Goal: Task Accomplishment & Management: Complete application form

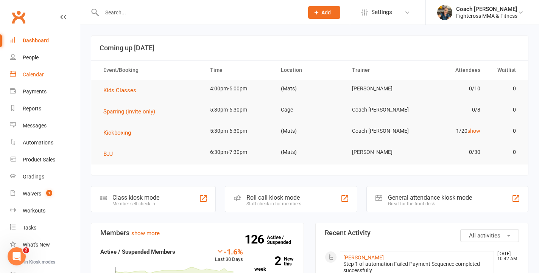
click at [29, 73] on div "Calendar" at bounding box center [33, 75] width 21 height 6
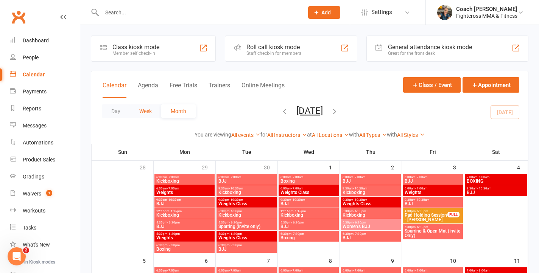
click at [144, 110] on button "Week" at bounding box center [145, 111] width 31 height 14
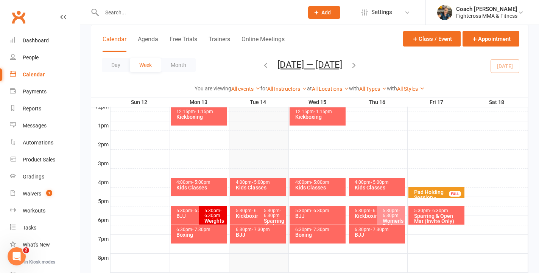
scroll to position [285, 0]
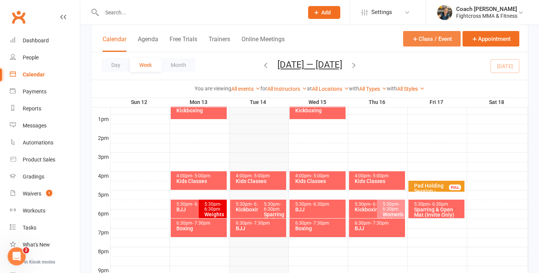
click at [441, 44] on button "Class / Event" at bounding box center [432, 39] width 58 height 16
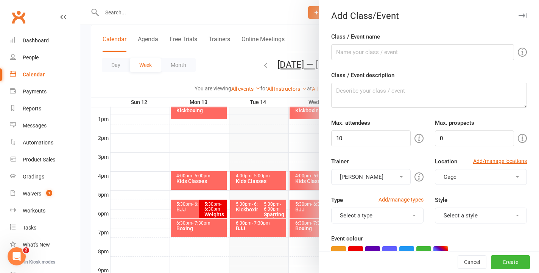
click at [523, 16] on icon "button" at bounding box center [522, 15] width 8 height 5
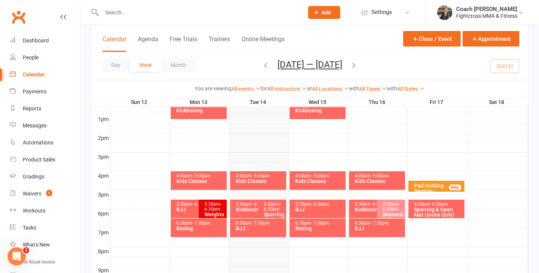
click at [356, 65] on icon "button" at bounding box center [354, 65] width 8 height 8
click at [261, 66] on icon "button" at bounding box center [265, 65] width 8 height 8
click at [255, 66] on div "Day Week Month [DATE] — [DATE] [DATE] Sun Mon Tue Wed Thu Fri Sat 28 29 30 01 0…" at bounding box center [309, 66] width 437 height 28
click at [263, 65] on icon "button" at bounding box center [265, 65] width 8 height 8
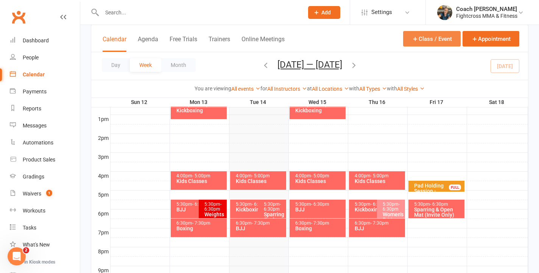
click at [437, 40] on button "Class / Event" at bounding box center [432, 39] width 58 height 16
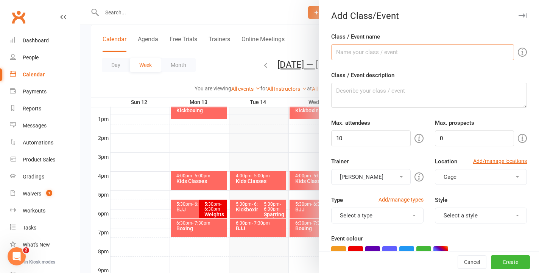
click at [394, 54] on input "Class / Event name" at bounding box center [422, 52] width 183 height 16
click at [340, 52] on input "weights" at bounding box center [422, 52] width 183 height 16
type input "Weights"
click at [444, 138] on input "0" at bounding box center [474, 139] width 79 height 16
type input "10"
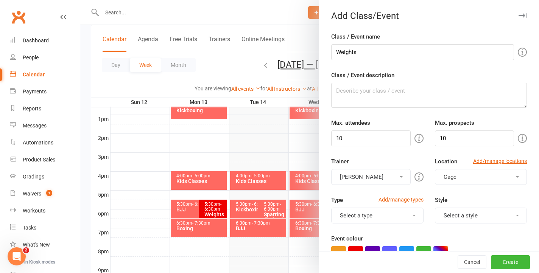
click at [396, 174] on div "You can assign a trainer/instructor to the event. Don't see your trainer in the…" at bounding box center [335, 177] width 145 height 17
click at [399, 179] on button "[PERSON_NAME]" at bounding box center [370, 177] width 79 height 16
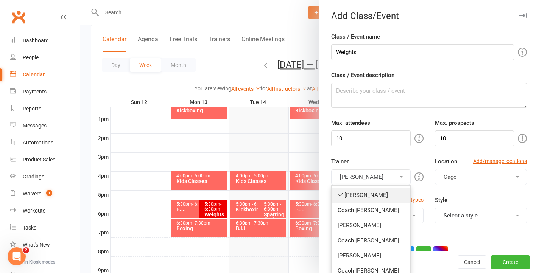
click at [379, 198] on link "[PERSON_NAME]" at bounding box center [370, 195] width 78 height 15
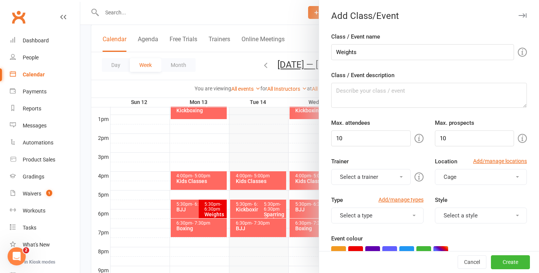
click at [401, 174] on button "Select a trainer" at bounding box center [370, 177] width 79 height 16
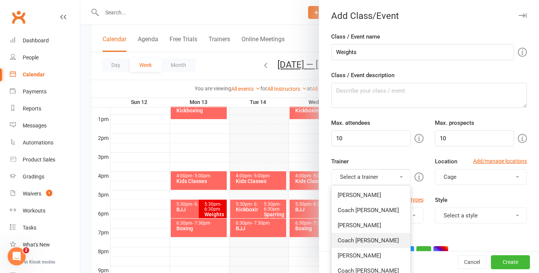
click at [384, 244] on link "Coach [PERSON_NAME]" at bounding box center [370, 240] width 78 height 15
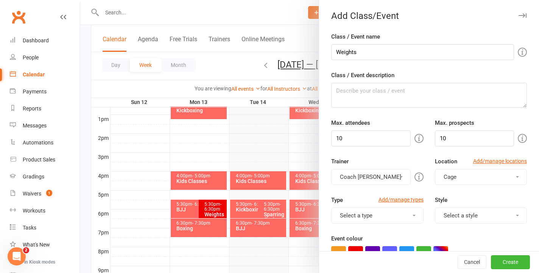
click at [455, 177] on span "Cage" at bounding box center [449, 177] width 13 height 7
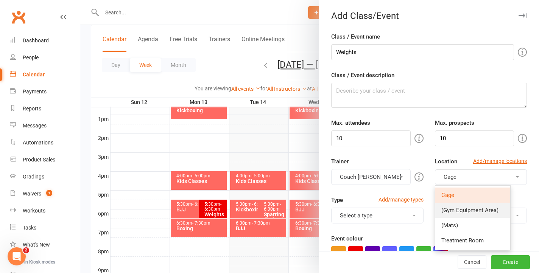
click at [455, 212] on span "(Gym Equipment Area)" at bounding box center [469, 210] width 57 height 7
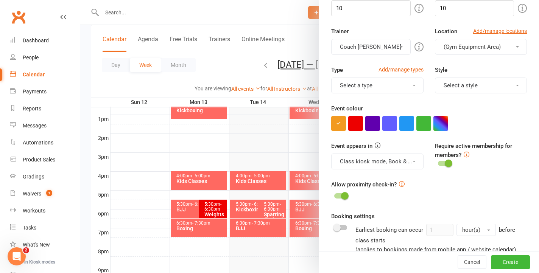
scroll to position [132, 0]
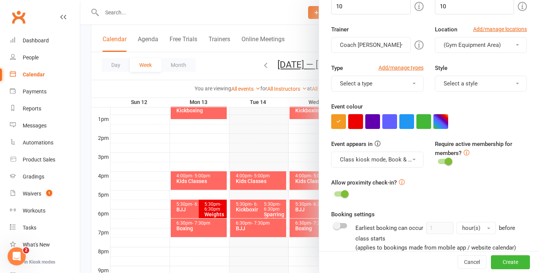
click at [353, 124] on button "button" at bounding box center [355, 121] width 15 height 15
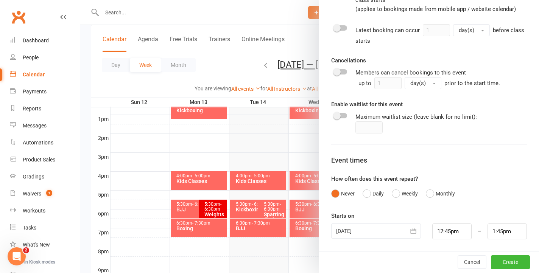
scroll to position [370, 0]
click at [395, 192] on button "Weekly" at bounding box center [405, 194] width 26 height 14
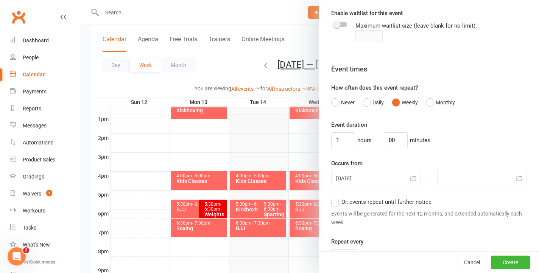
scroll to position [468, 0]
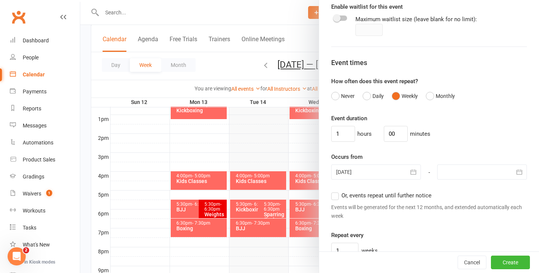
click at [515, 171] on icon "button" at bounding box center [519, 172] width 8 height 8
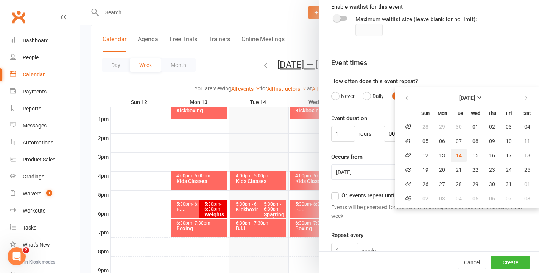
click at [459, 156] on span "14" at bounding box center [459, 155] width 6 height 6
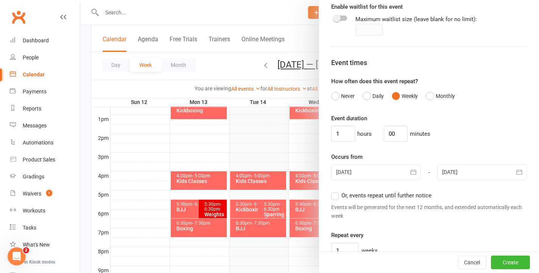
click at [519, 171] on icon "button" at bounding box center [519, 172] width 8 height 8
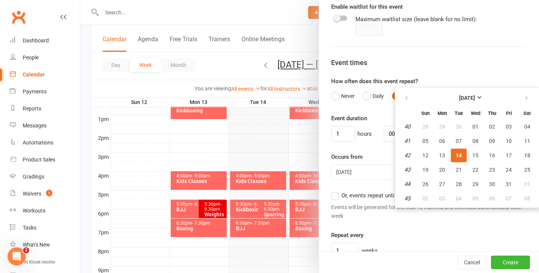
click at [456, 155] on span "14" at bounding box center [459, 155] width 6 height 6
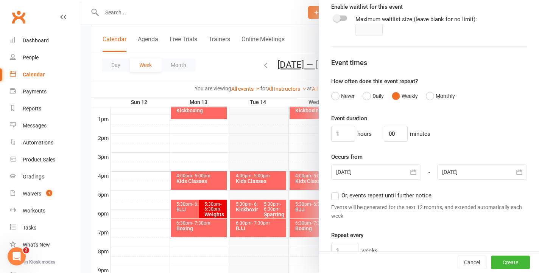
click at [473, 166] on div at bounding box center [482, 172] width 90 height 15
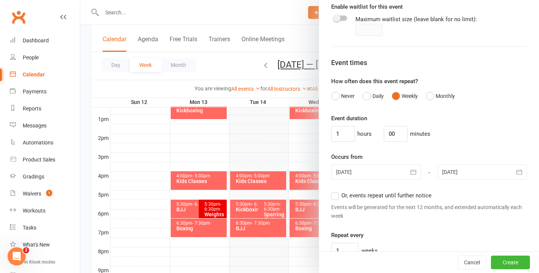
click at [466, 173] on div at bounding box center [482, 172] width 90 height 15
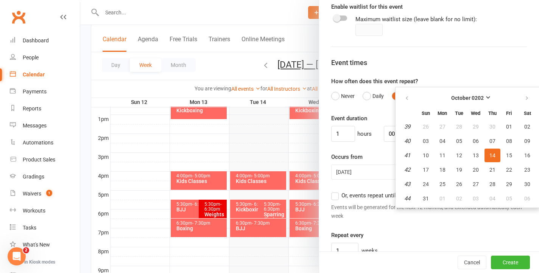
click at [368, 149] on div "Event duration 1 hours 00 minutes Occurs from [DATE] [DATE] Sun Mon Tue Wed Thu…" at bounding box center [429, 186] width 196 height 145
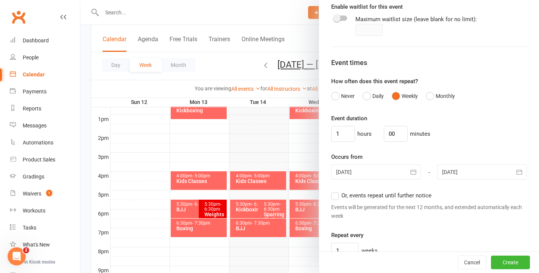
click at [456, 171] on div at bounding box center [482, 172] width 90 height 15
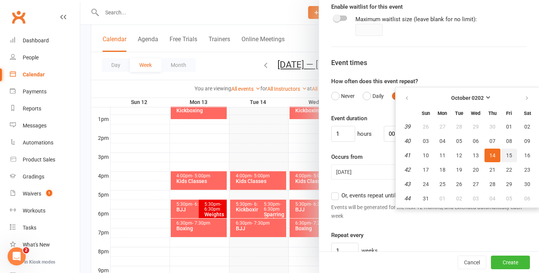
click at [501, 154] on button "15" at bounding box center [509, 156] width 16 height 14
type input "[DATE] 0202"
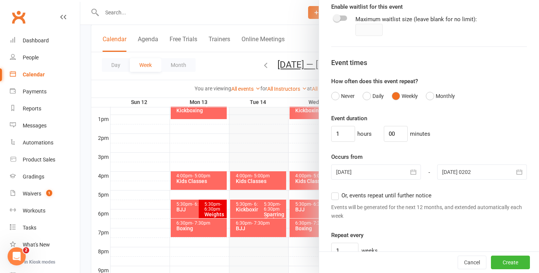
click at [470, 171] on div at bounding box center [482, 172] width 90 height 15
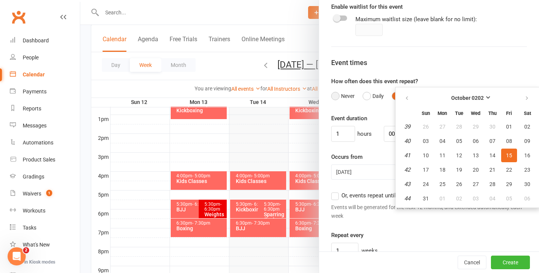
click at [335, 94] on button "Never" at bounding box center [342, 96] width 23 height 14
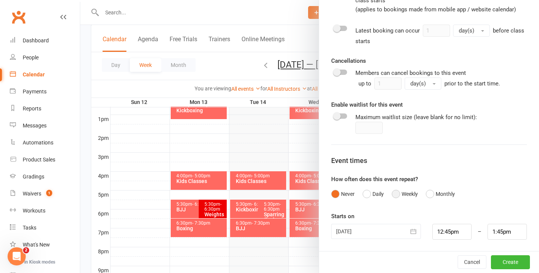
click at [393, 193] on button "Weekly" at bounding box center [405, 194] width 26 height 14
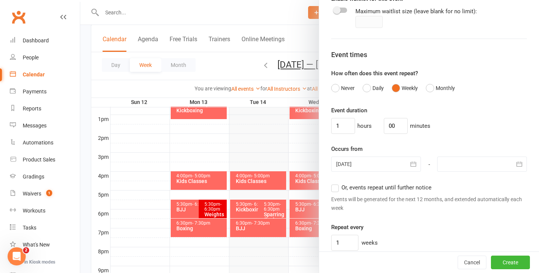
scroll to position [499, 0]
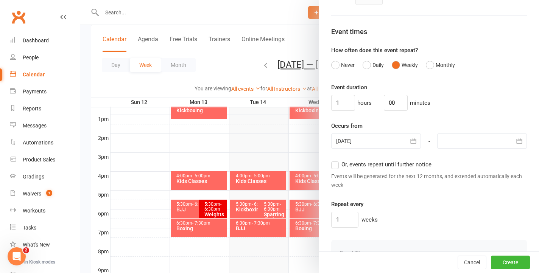
click at [335, 165] on label "Or, events repeat until further notice" at bounding box center [381, 164] width 100 height 9
click at [335, 160] on input "Or, events repeat until further notice" at bounding box center [333, 160] width 5 height 0
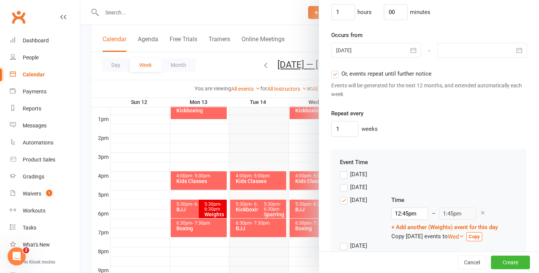
scroll to position [598, 0]
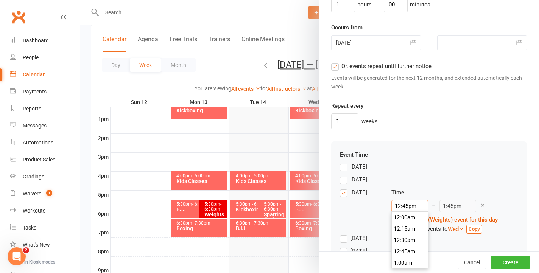
click at [411, 204] on input "12:45pm" at bounding box center [409, 206] width 37 height 12
type input "5:30pm"
type input "6:30pm"
click at [405, 251] on li "5:30pm" at bounding box center [410, 251] width 36 height 11
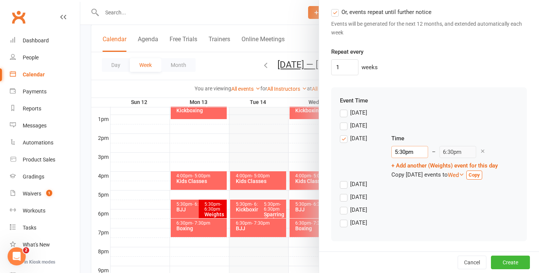
scroll to position [652, 0]
click at [511, 263] on button "Create" at bounding box center [510, 263] width 39 height 14
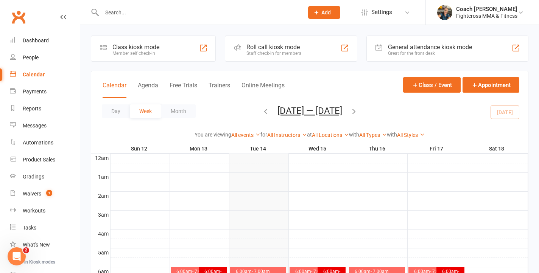
scroll to position [0, 0]
